Goal: Transaction & Acquisition: Purchase product/service

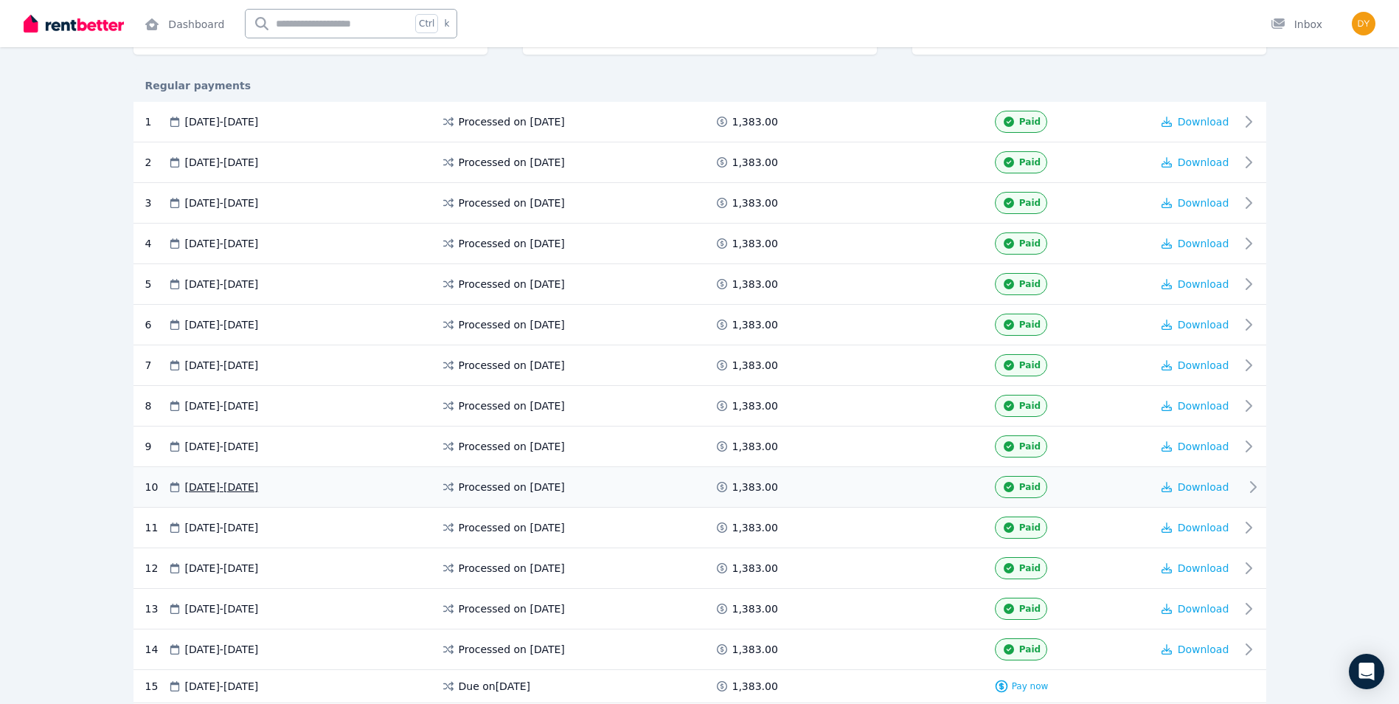
scroll to position [302, 0]
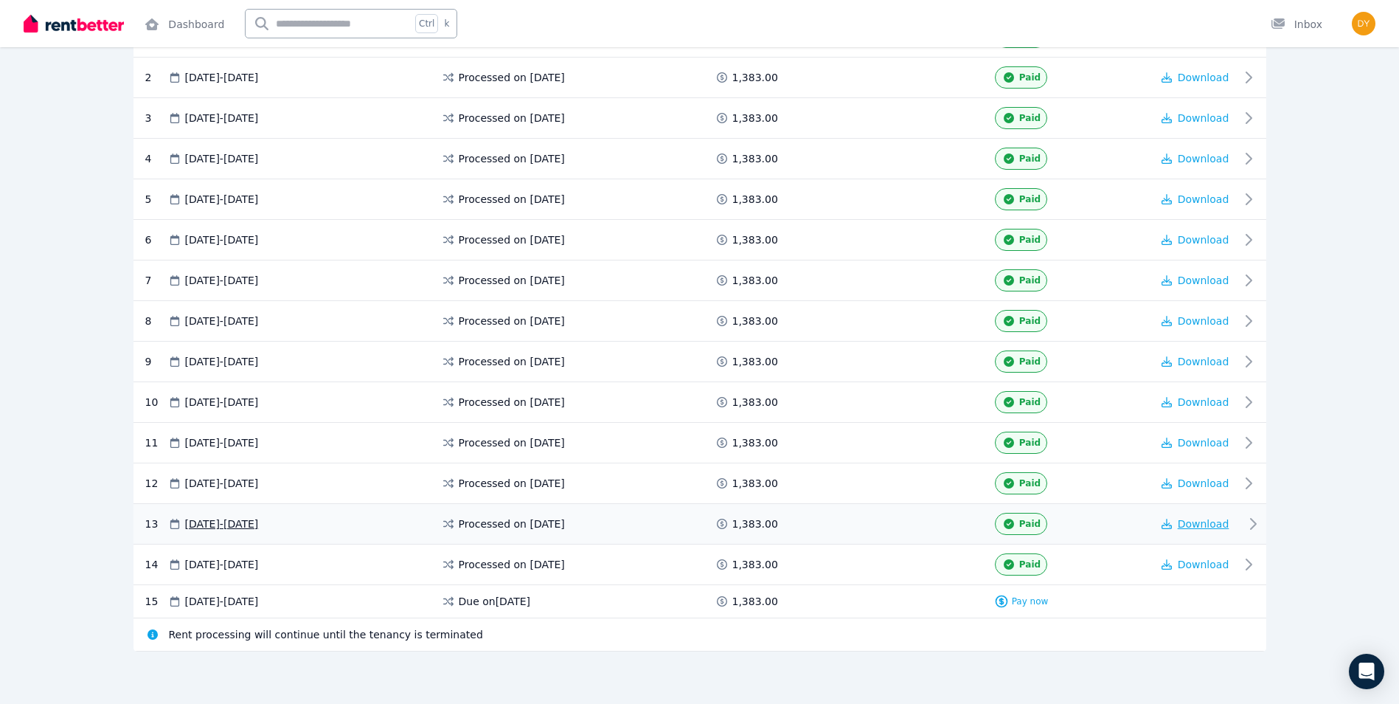
click at [1186, 526] on span "Download" at bounding box center [1204, 524] width 52 height 12
click at [1200, 444] on span "Download" at bounding box center [1204, 443] width 52 height 12
click at [1204, 486] on span "Download" at bounding box center [1204, 483] width 52 height 12
click at [1011, 600] on div "Pay now" at bounding box center [1021, 601] width 55 height 15
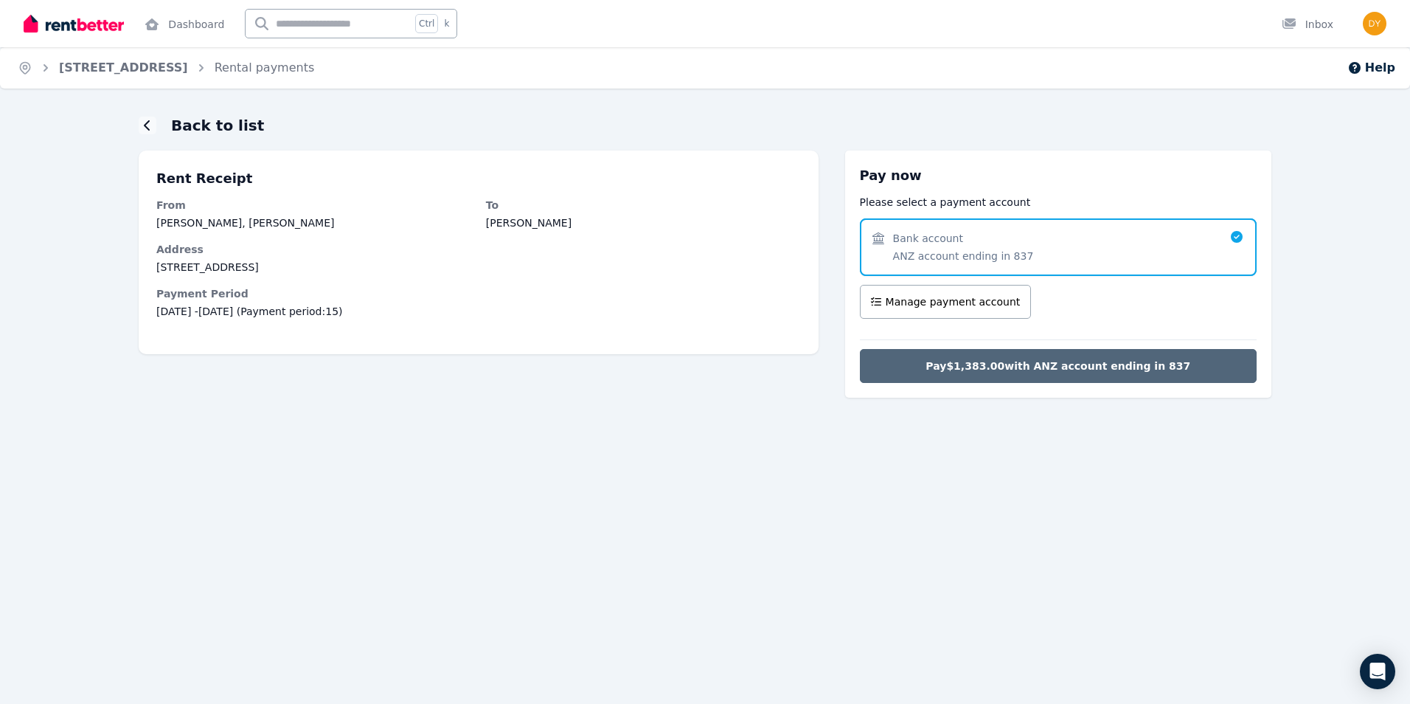
click at [1040, 372] on span "Pay $1,383.00 with ANZ account ending in 837" at bounding box center [1058, 365] width 265 height 15
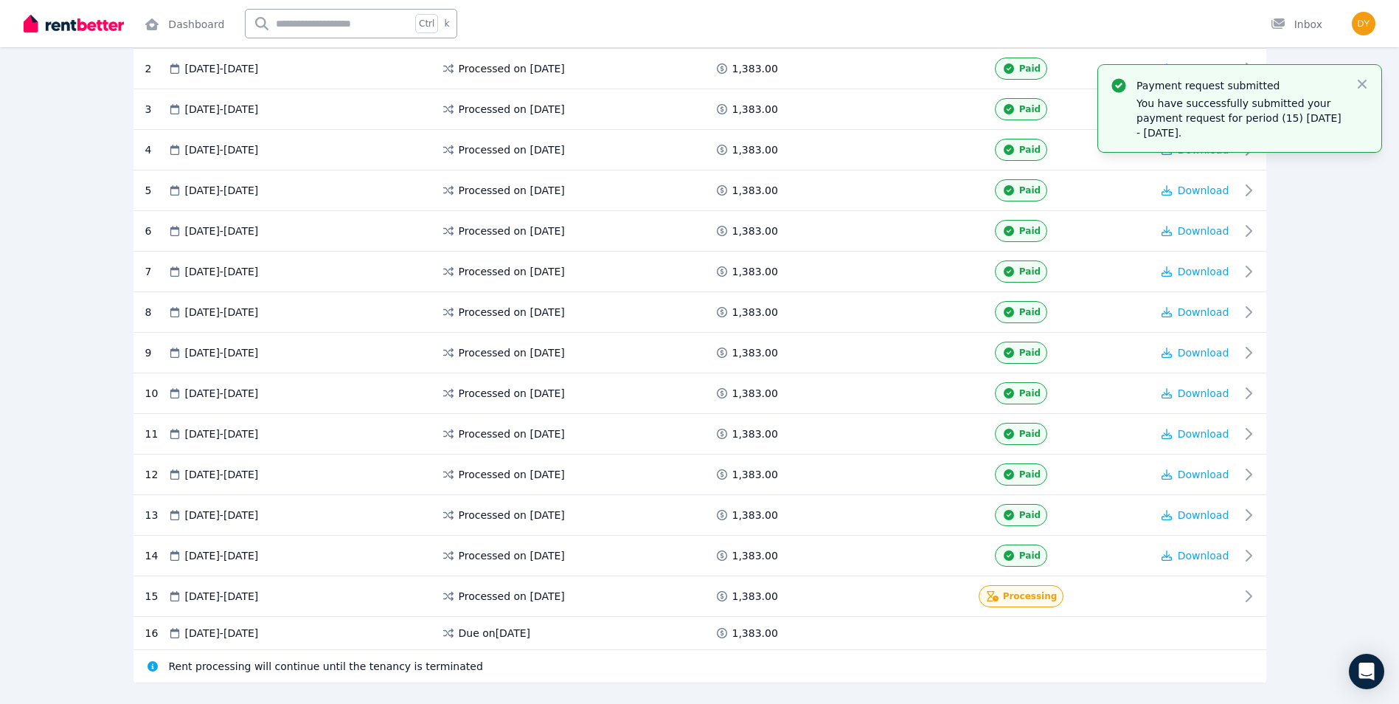
scroll to position [342, 0]
